Goal: Book appointment/travel/reservation

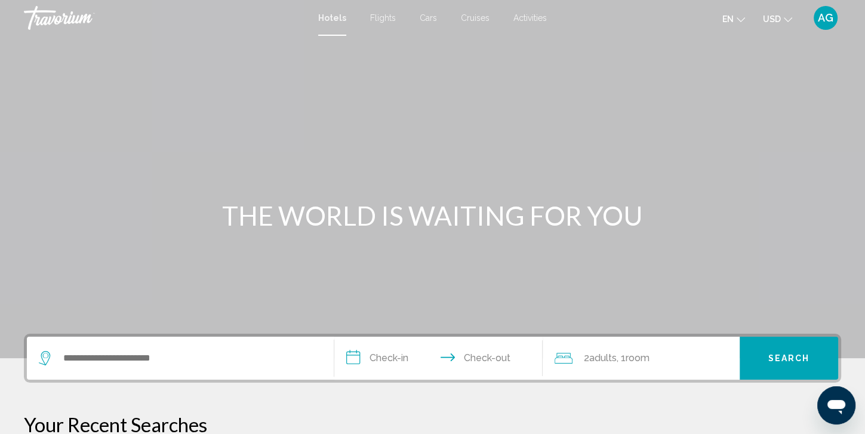
click at [99, 368] on div "Search widget" at bounding box center [180, 358] width 283 height 43
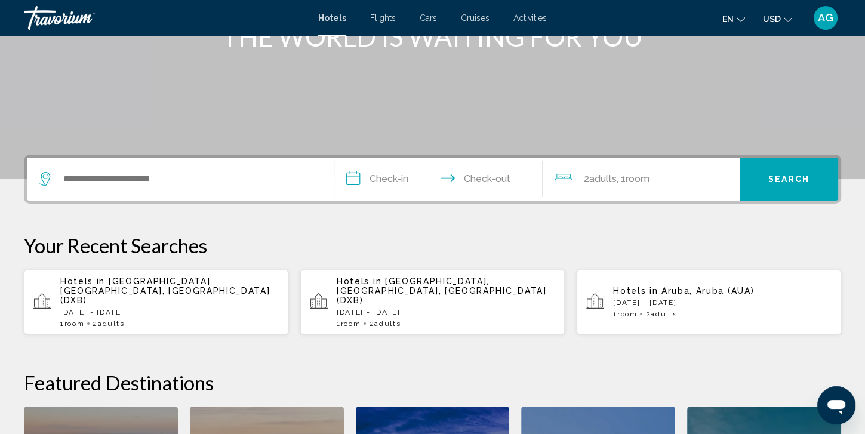
scroll to position [294, 0]
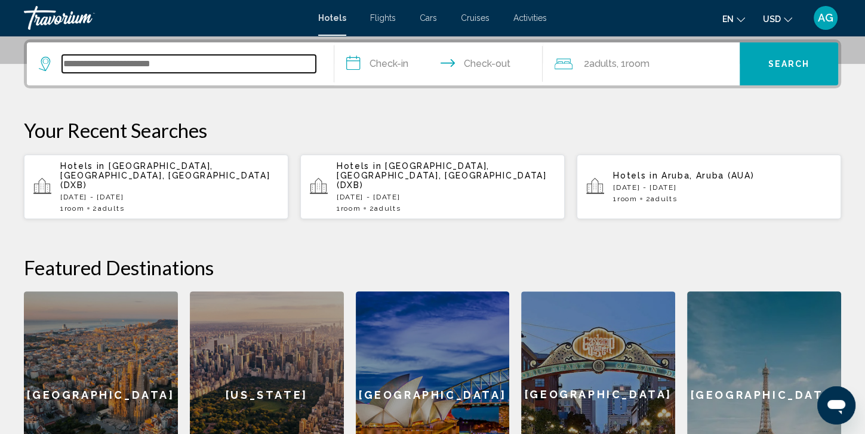
click at [183, 64] on input "Search widget" at bounding box center [189, 64] width 254 height 18
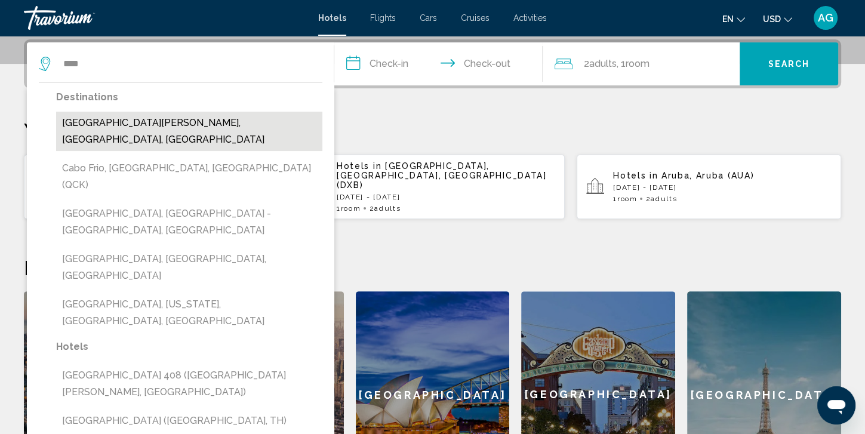
click at [186, 122] on button "[GEOGRAPHIC_DATA][PERSON_NAME], [GEOGRAPHIC_DATA], [GEOGRAPHIC_DATA]" at bounding box center [189, 131] width 266 height 39
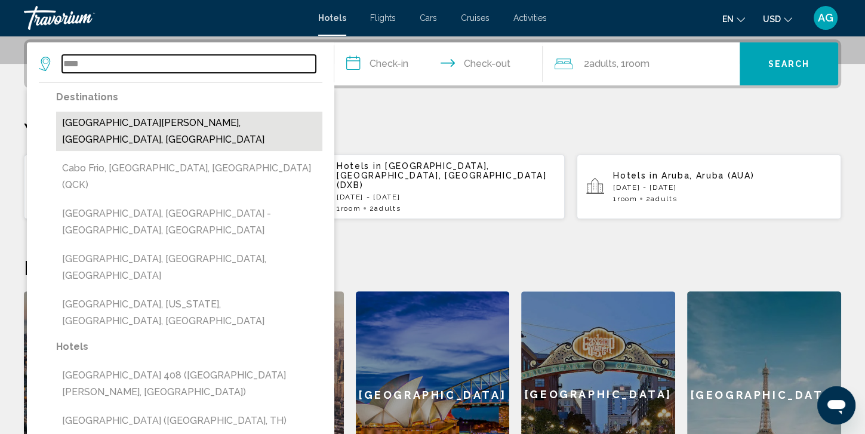
type input "**********"
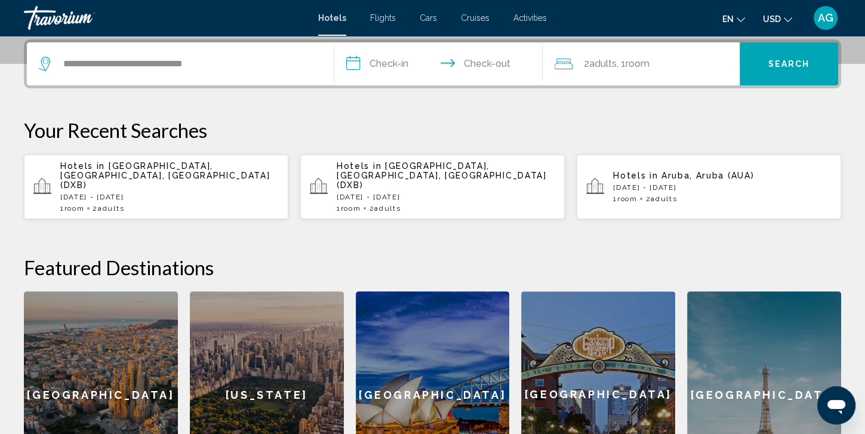
click at [386, 68] on input "**********" at bounding box center [441, 65] width 214 height 47
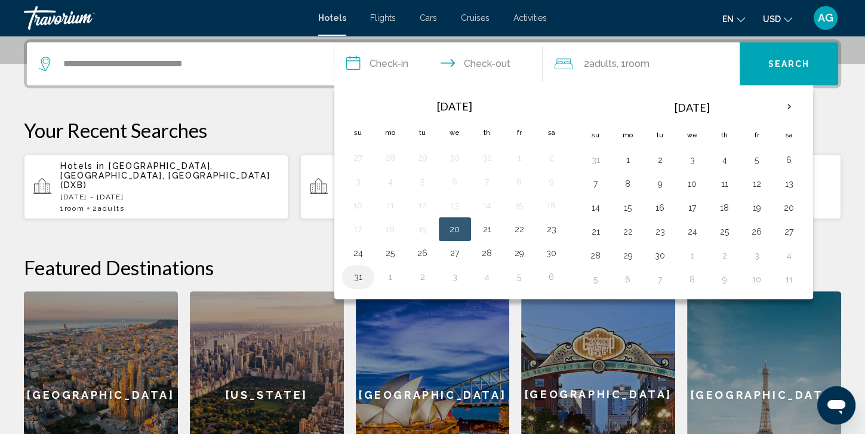
click at [352, 277] on button "31" at bounding box center [358, 277] width 19 height 17
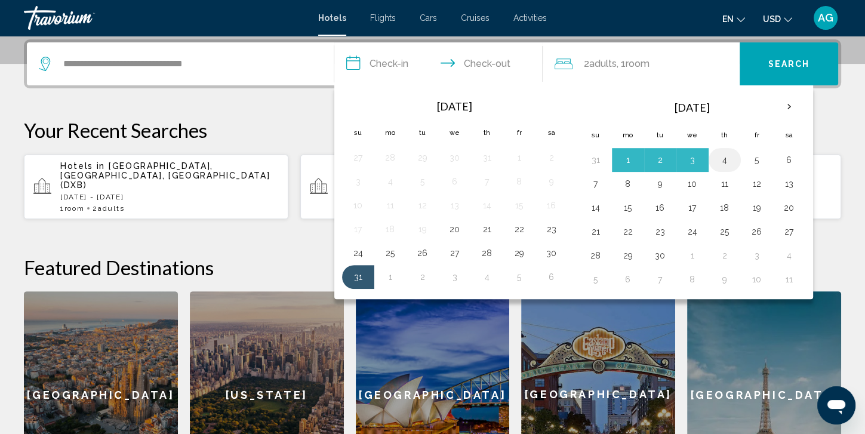
drag, startPoint x: 724, startPoint y: 159, endPoint x: 718, endPoint y: 150, distance: 10.4
click at [718, 150] on td "4" at bounding box center [725, 160] width 32 height 24
click at [719, 155] on button "4" at bounding box center [724, 160] width 19 height 17
type input "**********"
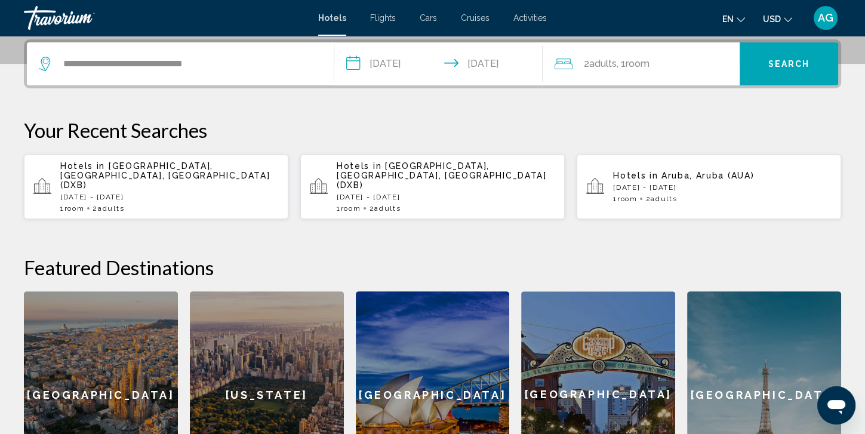
click at [776, 66] on span "Search" at bounding box center [790, 65] width 42 height 10
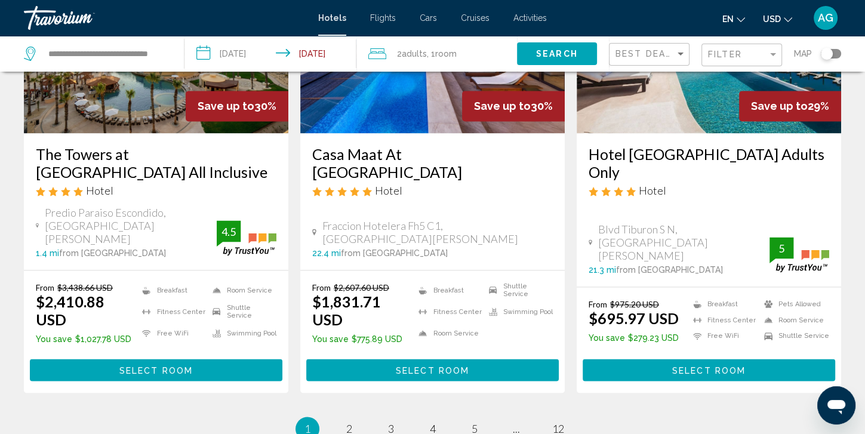
scroll to position [1543, 0]
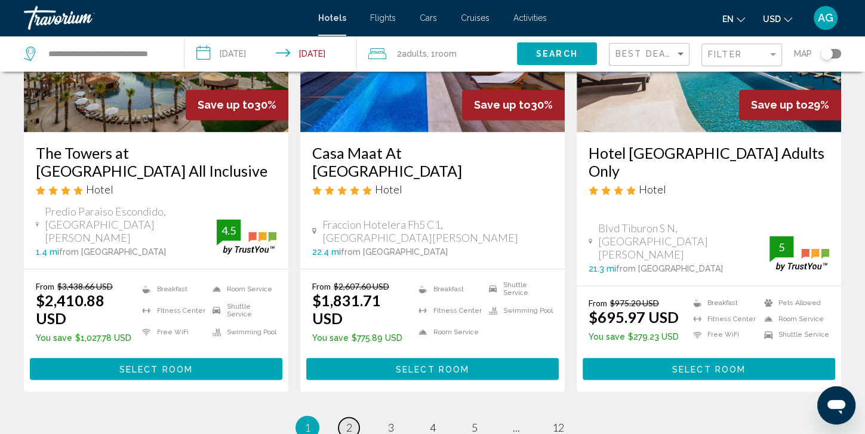
click at [349, 421] on span "2" at bounding box center [349, 427] width 6 height 13
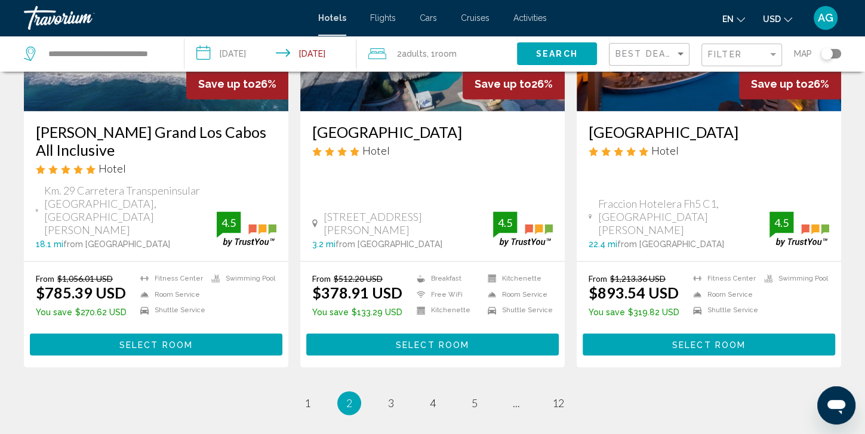
scroll to position [1648, 0]
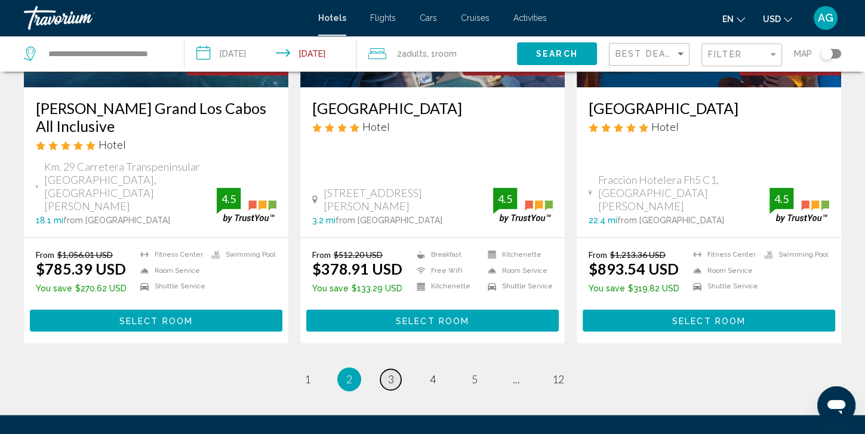
click at [392, 373] on span "3" at bounding box center [391, 379] width 6 height 13
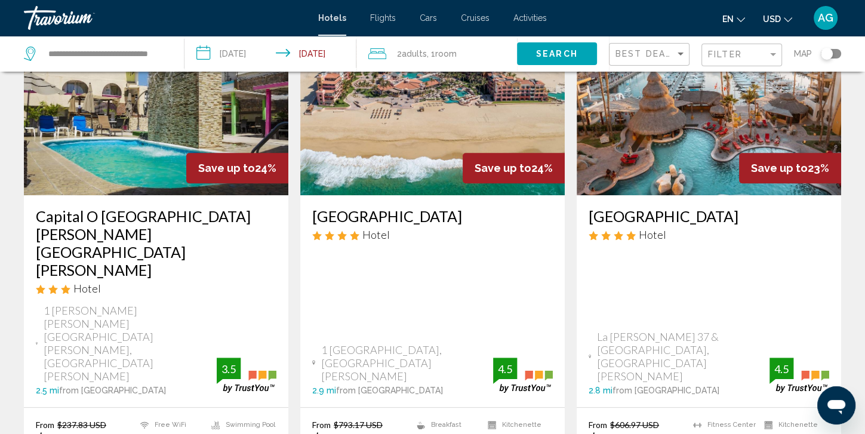
scroll to position [594, 0]
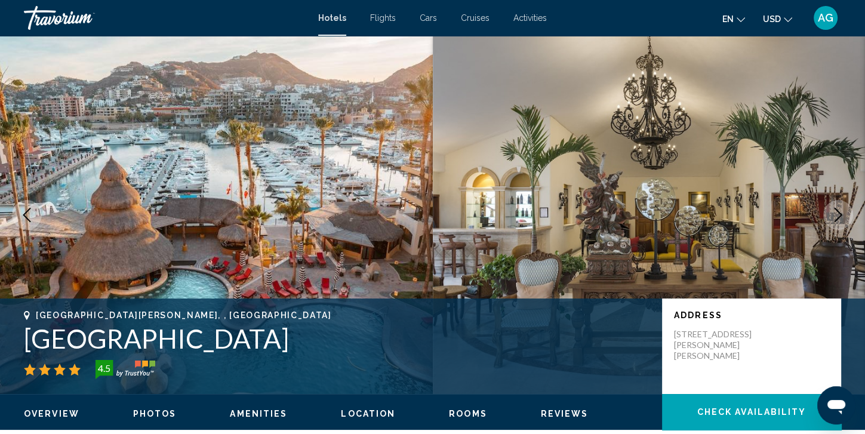
click at [832, 216] on icon "Next image" at bounding box center [838, 215] width 14 height 14
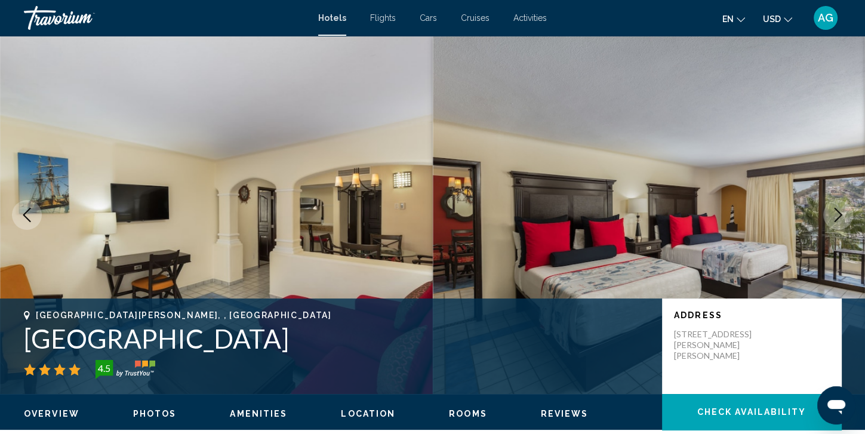
click at [832, 216] on icon "Next image" at bounding box center [838, 215] width 14 height 14
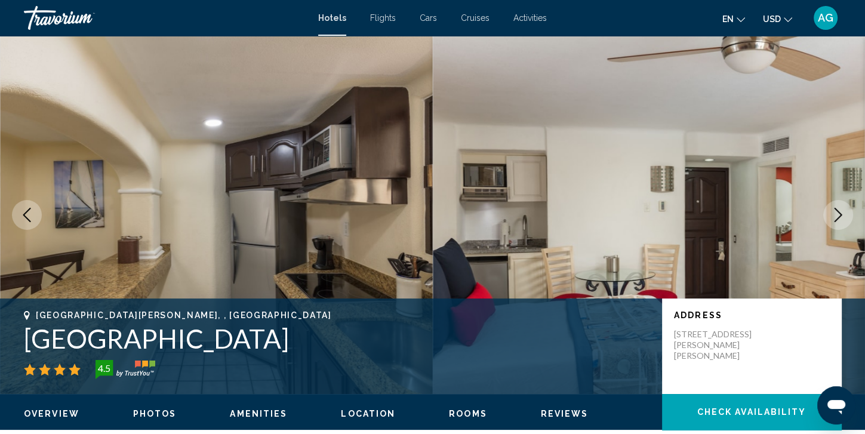
click at [832, 216] on icon "Next image" at bounding box center [838, 215] width 14 height 14
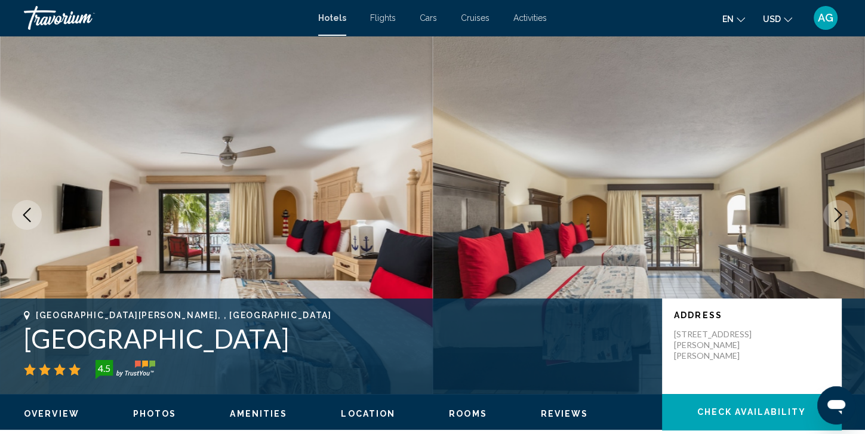
click at [382, 21] on span "Flights" at bounding box center [383, 18] width 26 height 10
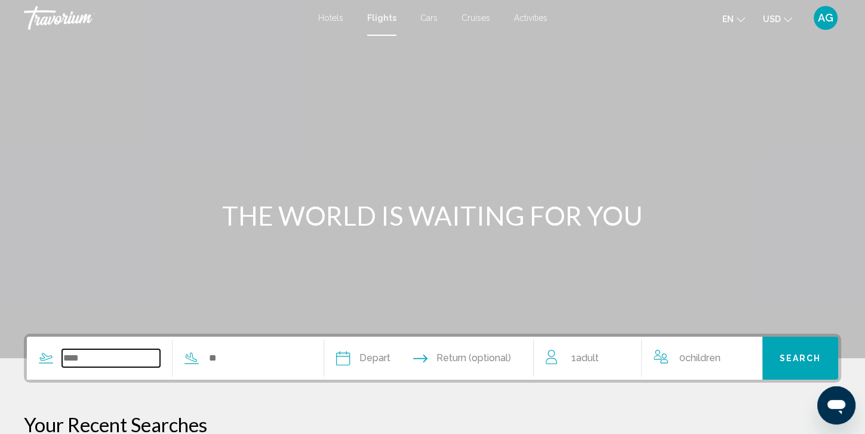
click at [105, 360] on input "Search widget" at bounding box center [111, 358] width 98 height 18
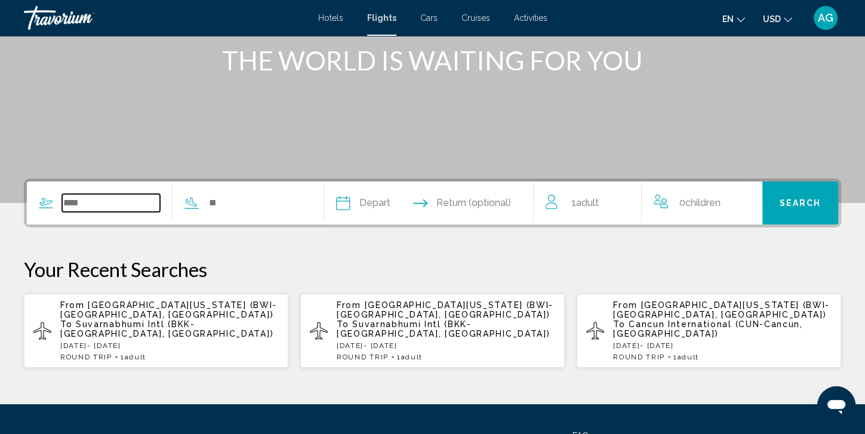
scroll to position [261, 0]
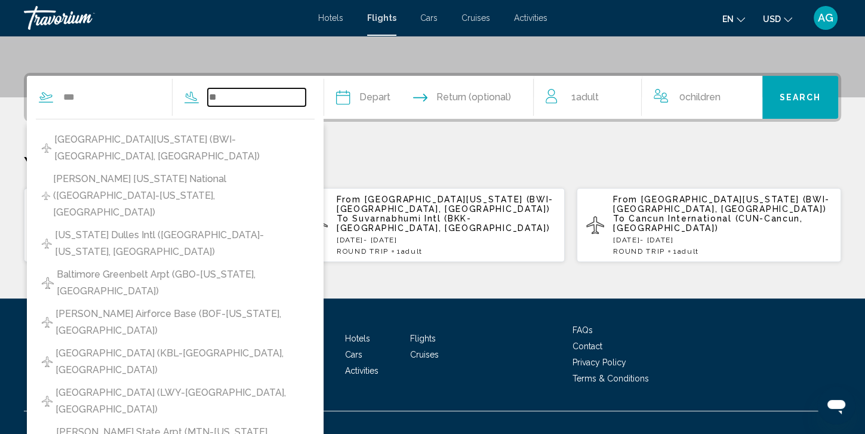
click at [277, 103] on input "Search widget" at bounding box center [257, 97] width 98 height 18
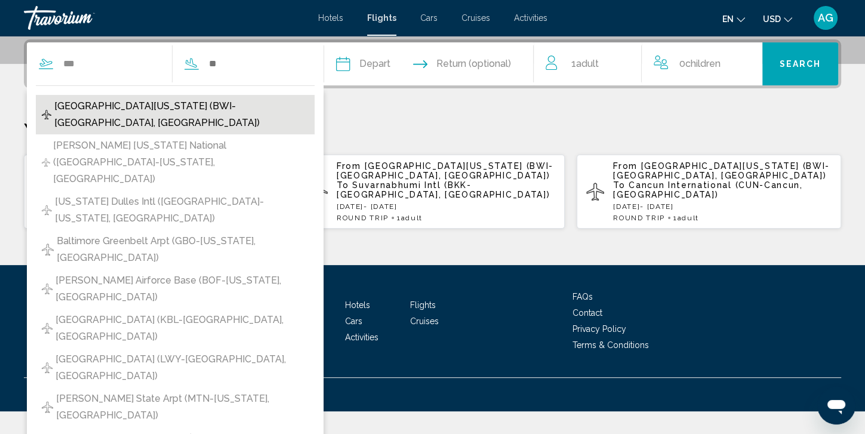
click at [129, 103] on span "[GEOGRAPHIC_DATA][US_STATE] (BWI-[GEOGRAPHIC_DATA], [GEOGRAPHIC_DATA])" at bounding box center [181, 114] width 254 height 33
type input "**********"
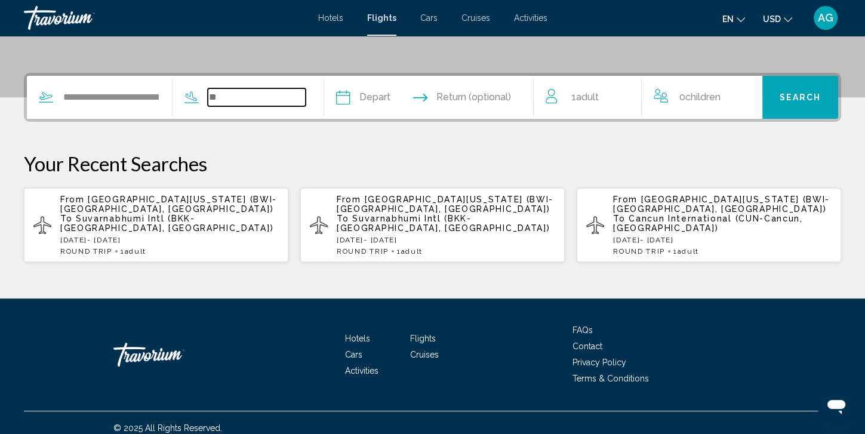
click at [254, 94] on input "Search widget" at bounding box center [257, 97] width 98 height 18
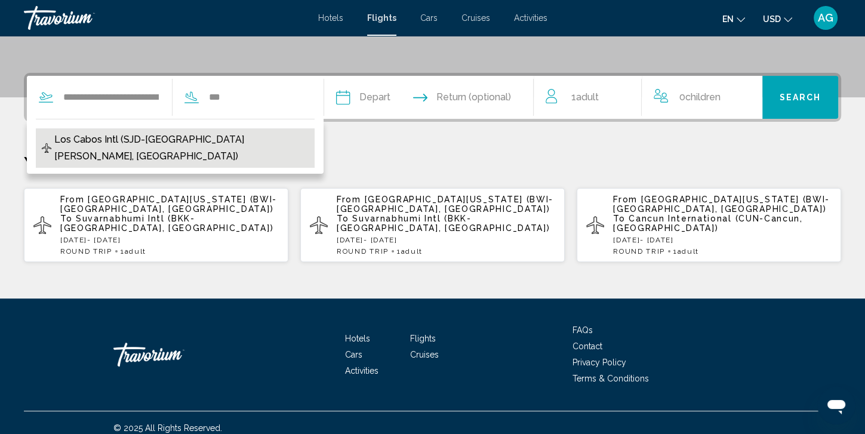
click at [220, 135] on span "Los Cabos Intl (SJD-[GEOGRAPHIC_DATA][PERSON_NAME], [GEOGRAPHIC_DATA])" at bounding box center [181, 147] width 254 height 33
type input "**********"
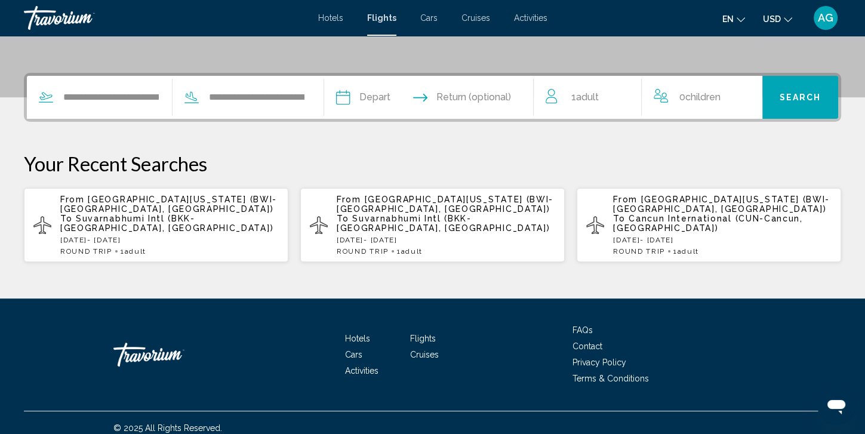
click at [407, 99] on input "Depart date" at bounding box center [385, 99] width 104 height 47
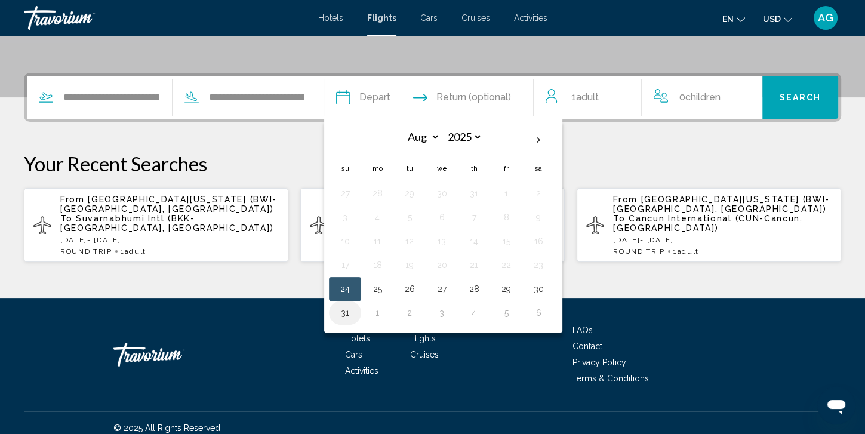
click at [355, 312] on button "31" at bounding box center [345, 313] width 19 height 17
type input "**********"
select select "*"
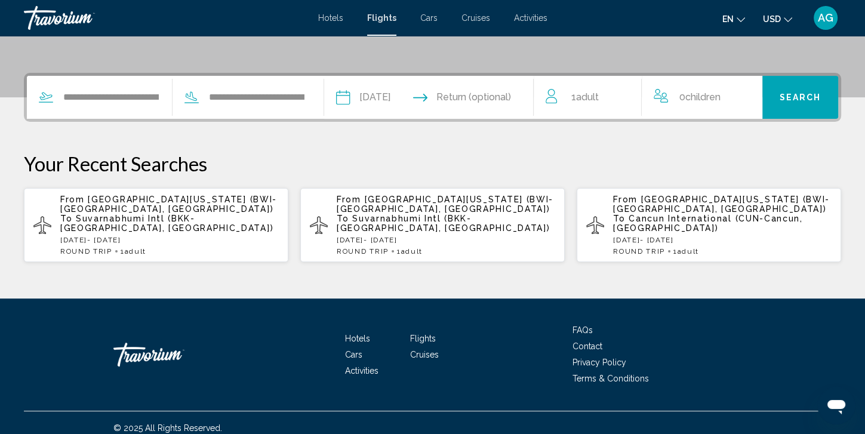
click at [511, 97] on input "Return date" at bounding box center [487, 99] width 104 height 47
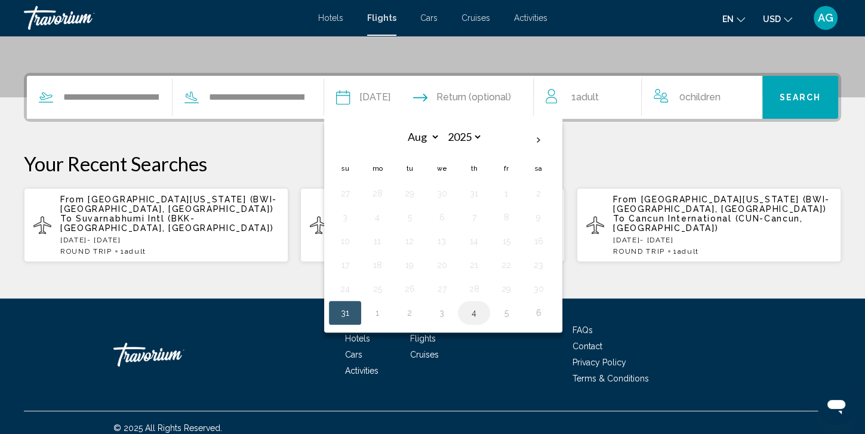
click at [484, 312] on button "4" at bounding box center [474, 313] width 19 height 17
type input "**********"
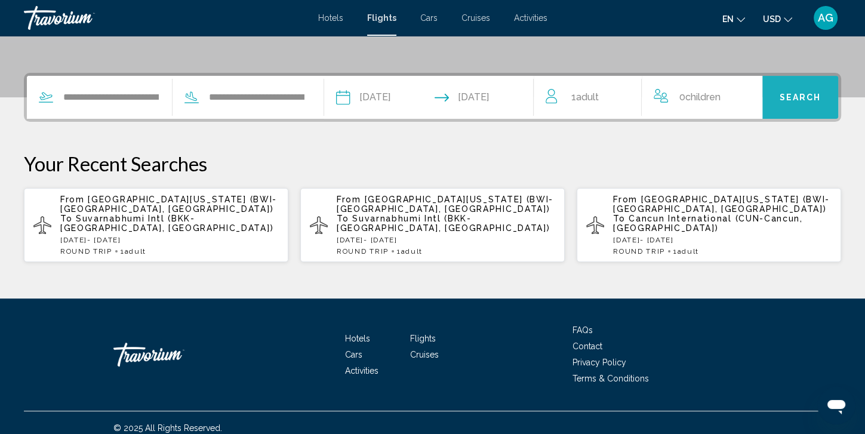
click at [786, 96] on span "Search" at bounding box center [800, 98] width 42 height 10
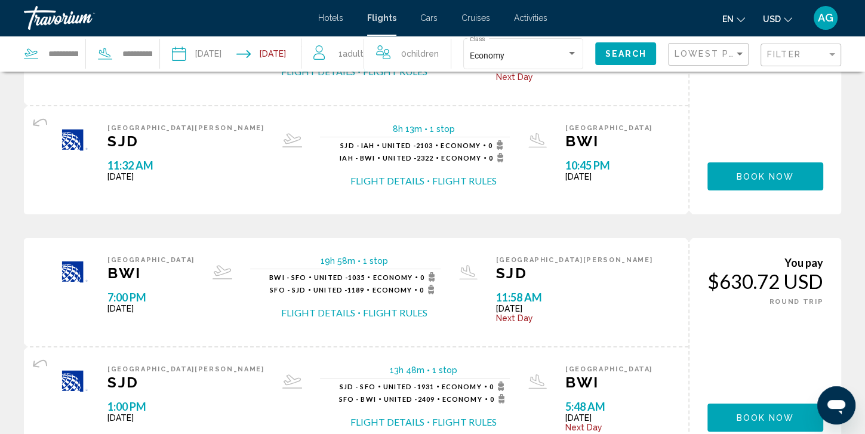
scroll to position [98, 0]
